Goal: Navigation & Orientation: Go to known website

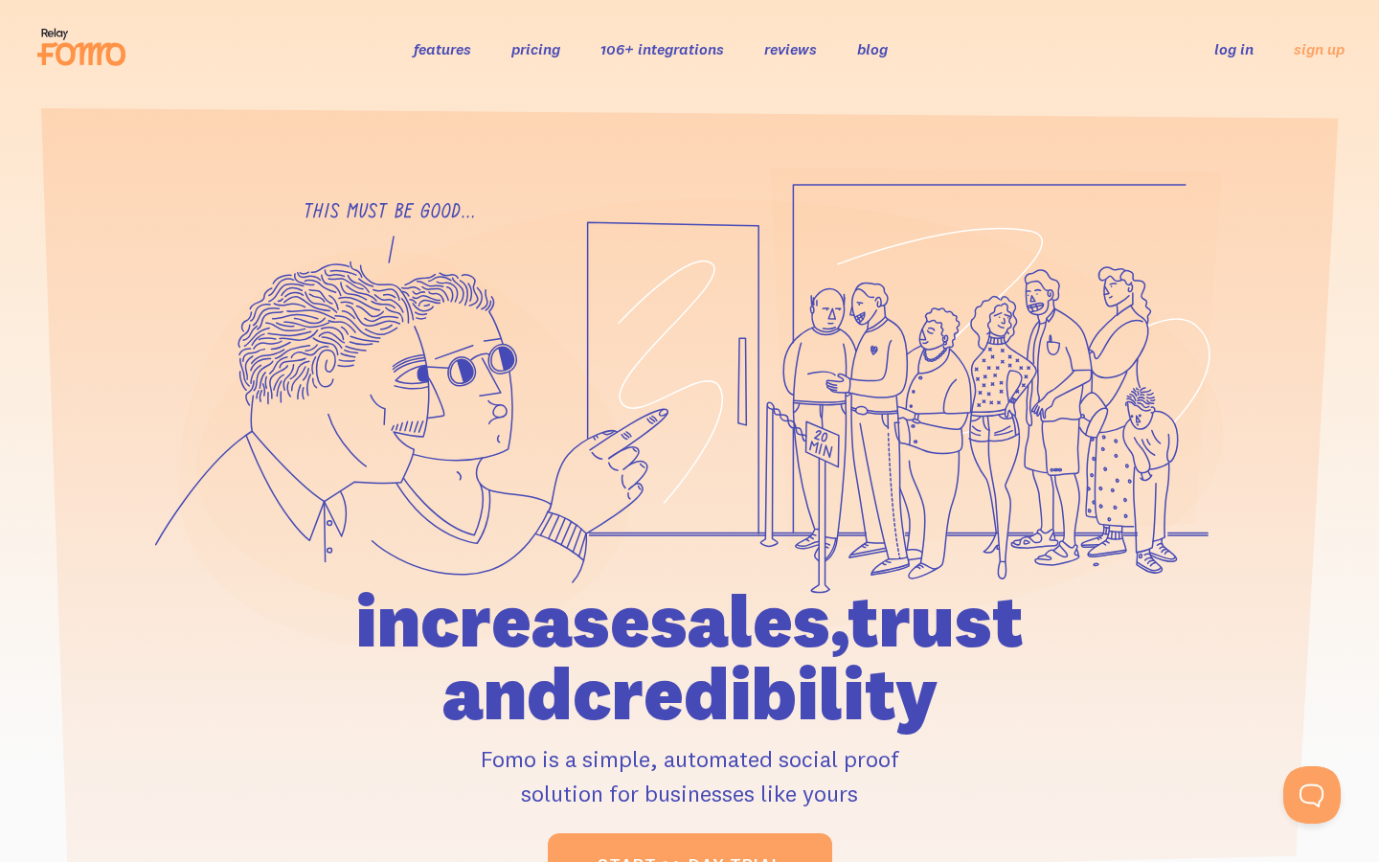
scroll to position [0, 29]
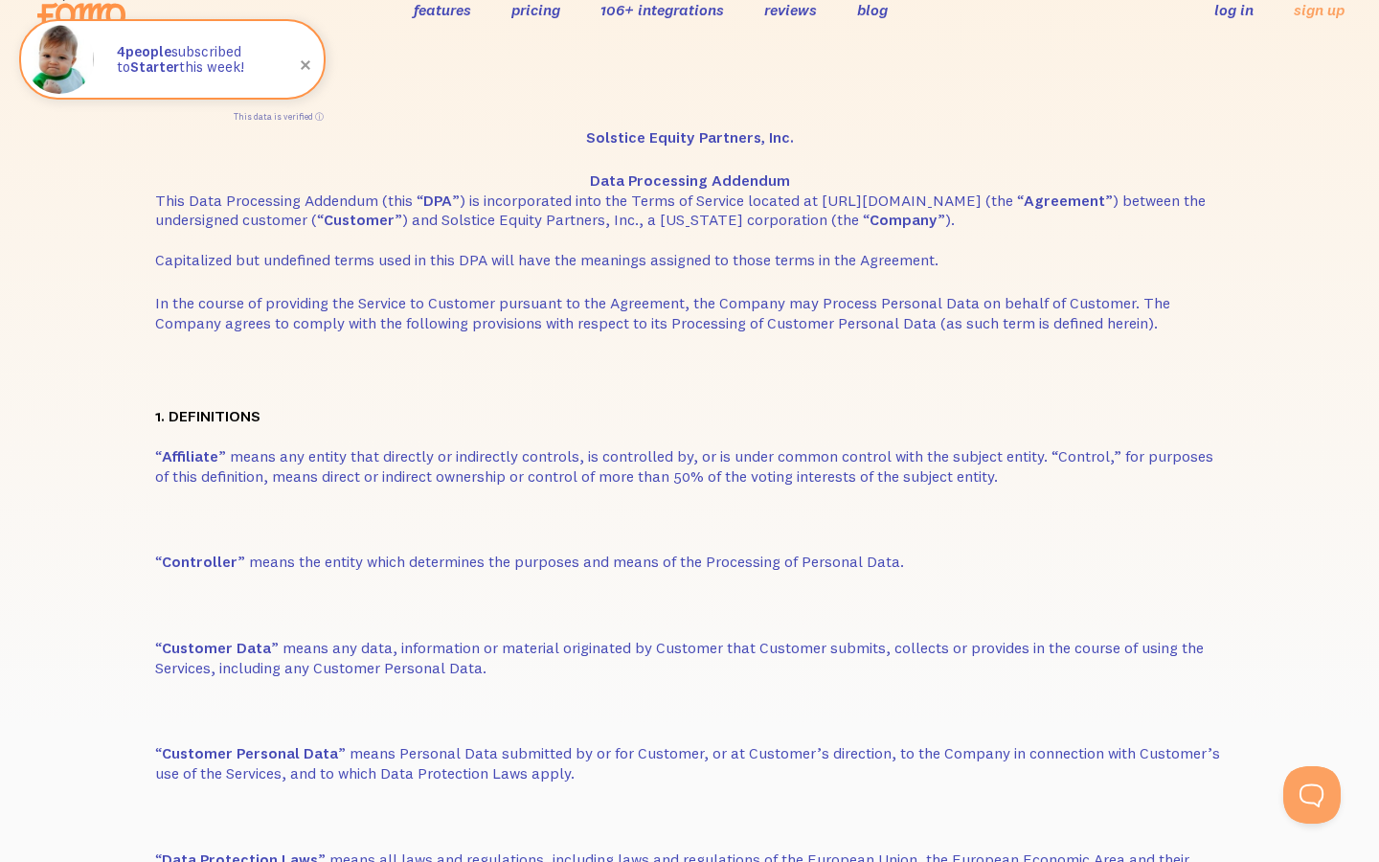
scroll to position [55, 37]
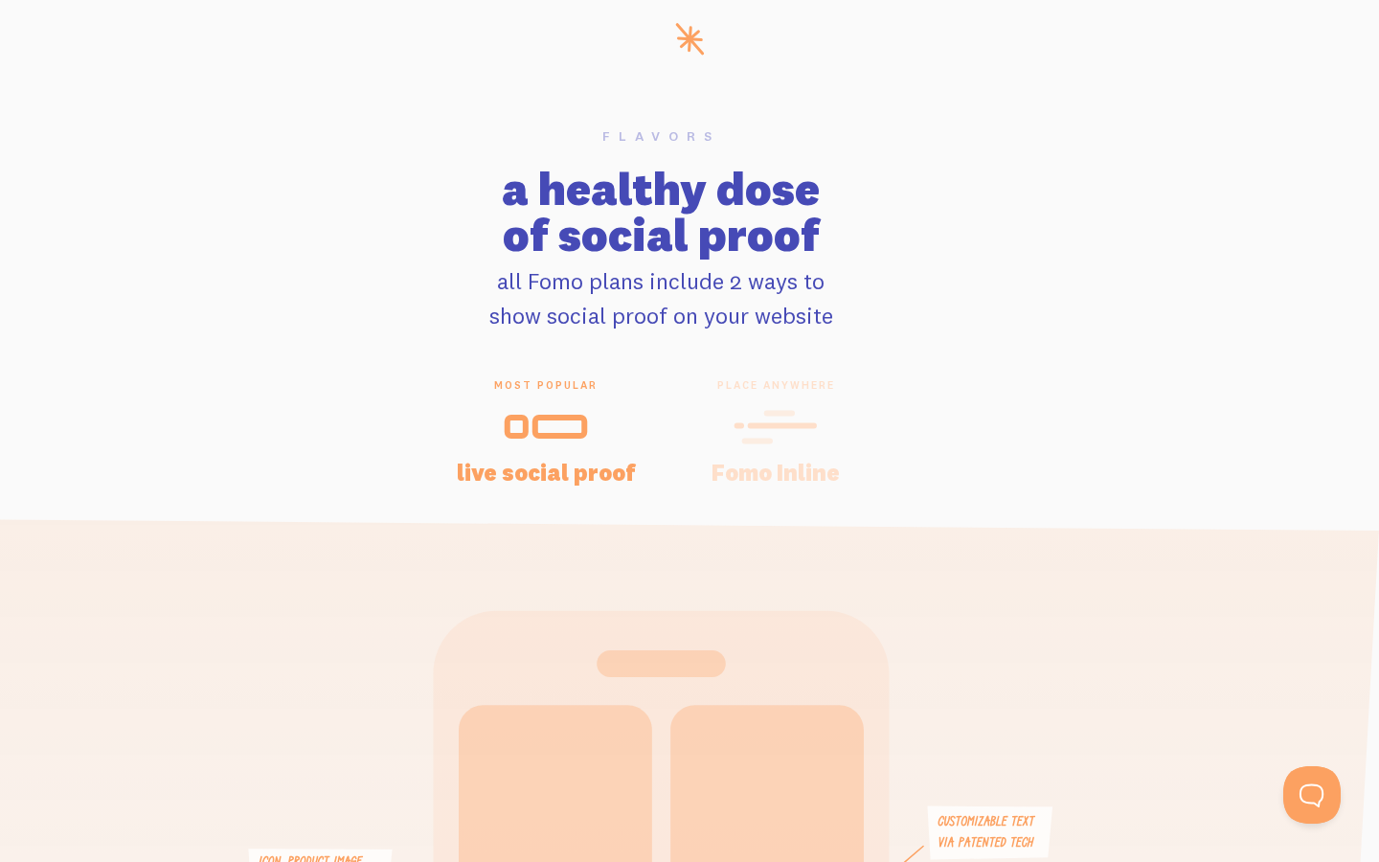
scroll to position [55, 37]
